Goal: Navigation & Orientation: Understand site structure

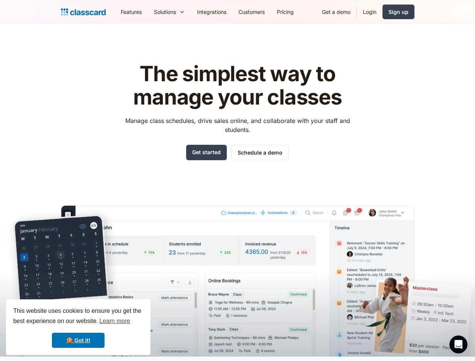
click at [237, 180] on div "The simplest way to manage your classes Manage class schedules, drive sales onl…" at bounding box center [237, 203] width 353 height 306
click at [78, 327] on div "This website uses cookies to ensure you get the best experience on our website.…" at bounding box center [78, 327] width 144 height 56
click at [264, 12] on nav "Features Resources Blog The latest industry news, updates and info. Customer st…" at bounding box center [265, 11] width 300 height 17
